Goal: Task Accomplishment & Management: Manage account settings

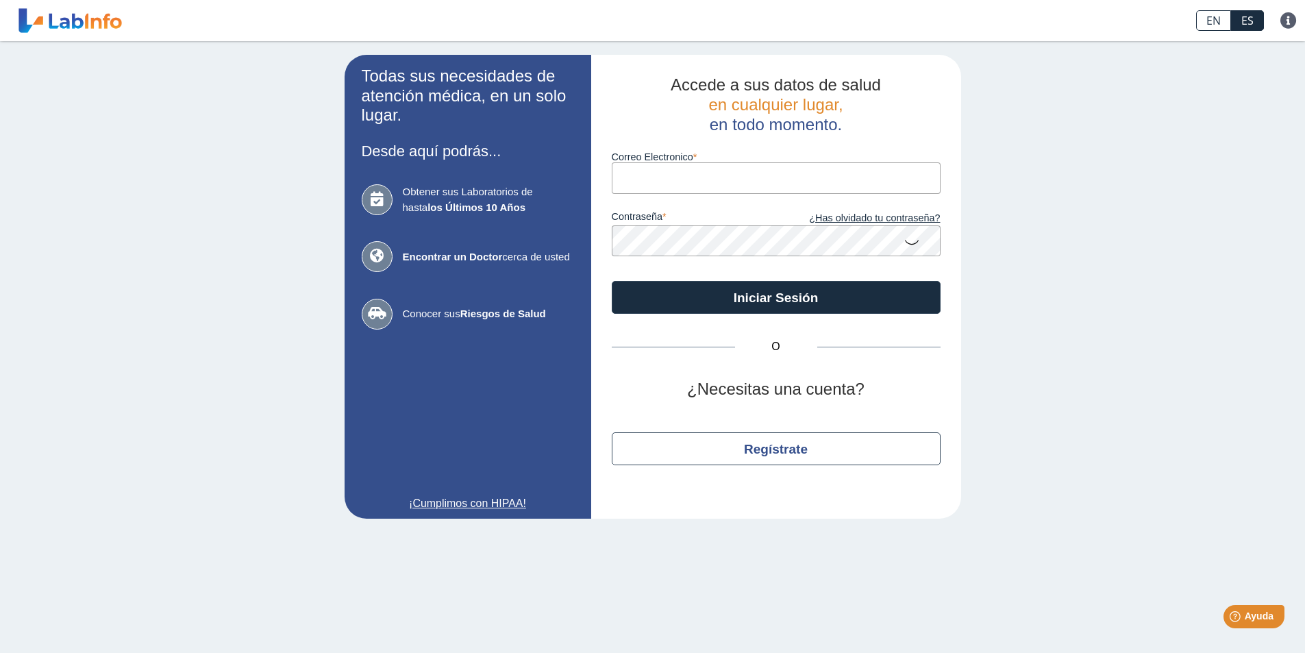
click at [644, 178] on input "Correo Electronico" at bounding box center [776, 177] width 329 height 31
type input "[EMAIL_ADDRESS][DOMAIN_NAME]"
click at [916, 241] on icon at bounding box center [912, 241] width 16 height 27
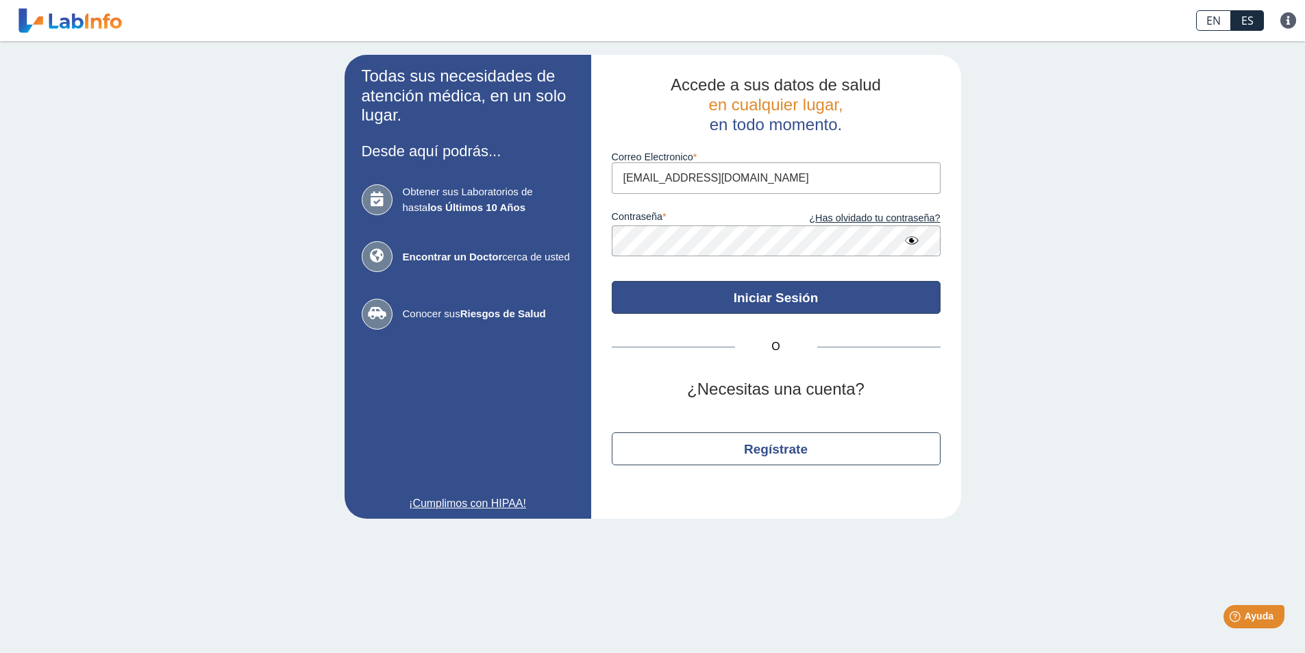
click at [759, 290] on button "Iniciar Sesión" at bounding box center [776, 297] width 329 height 33
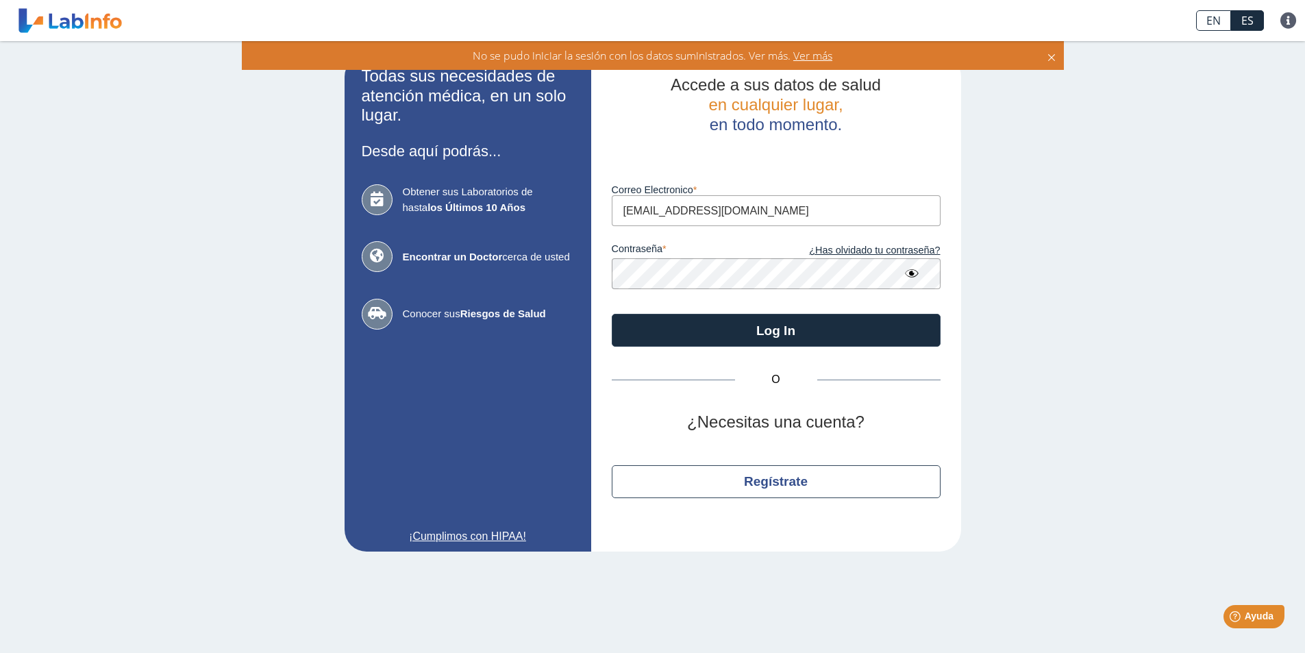
click at [814, 52] on span "Ver más" at bounding box center [812, 55] width 42 height 15
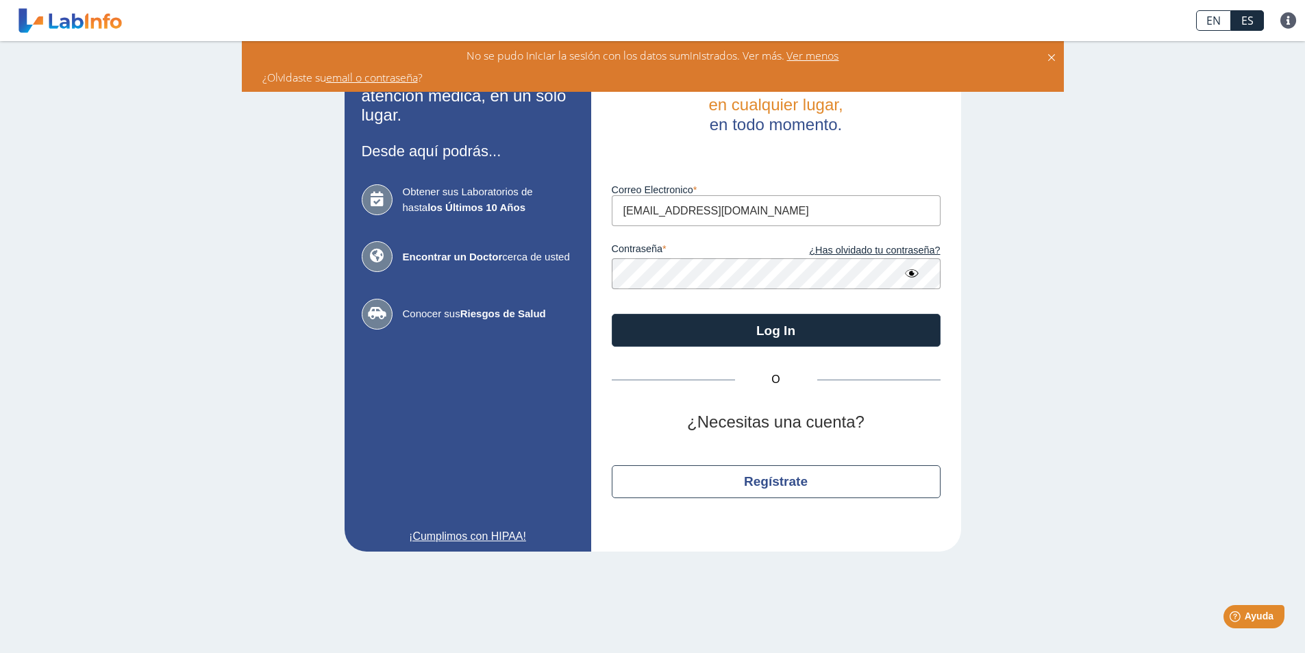
click at [340, 75] on link "email o contraseña" at bounding box center [372, 77] width 92 height 15
